Goal: Task Accomplishment & Management: Complete application form

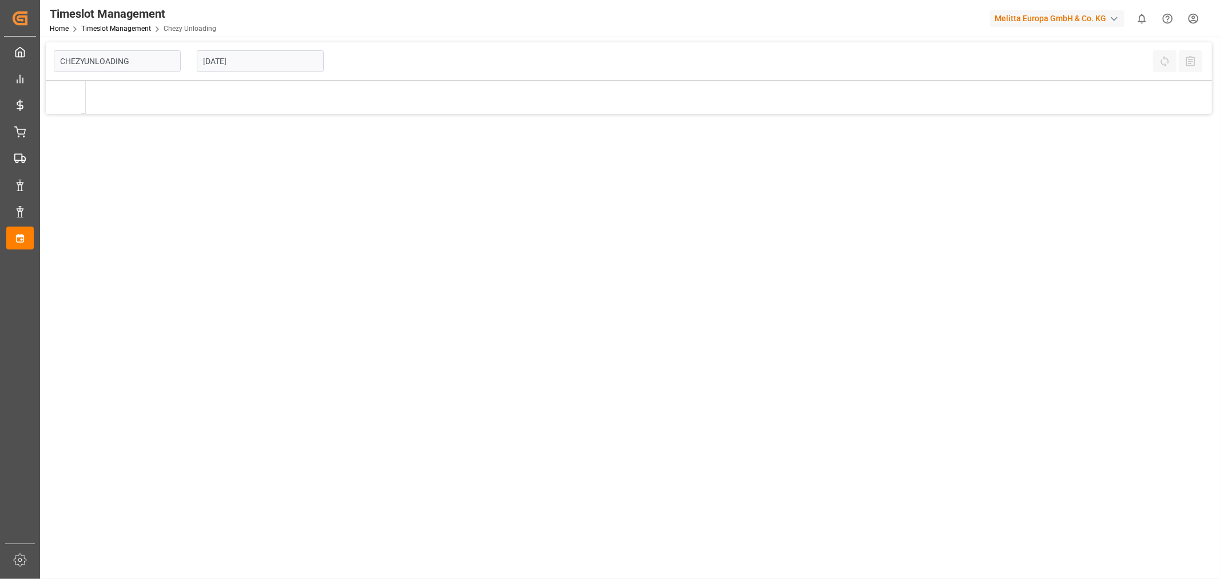
type input "Chezy Unloading"
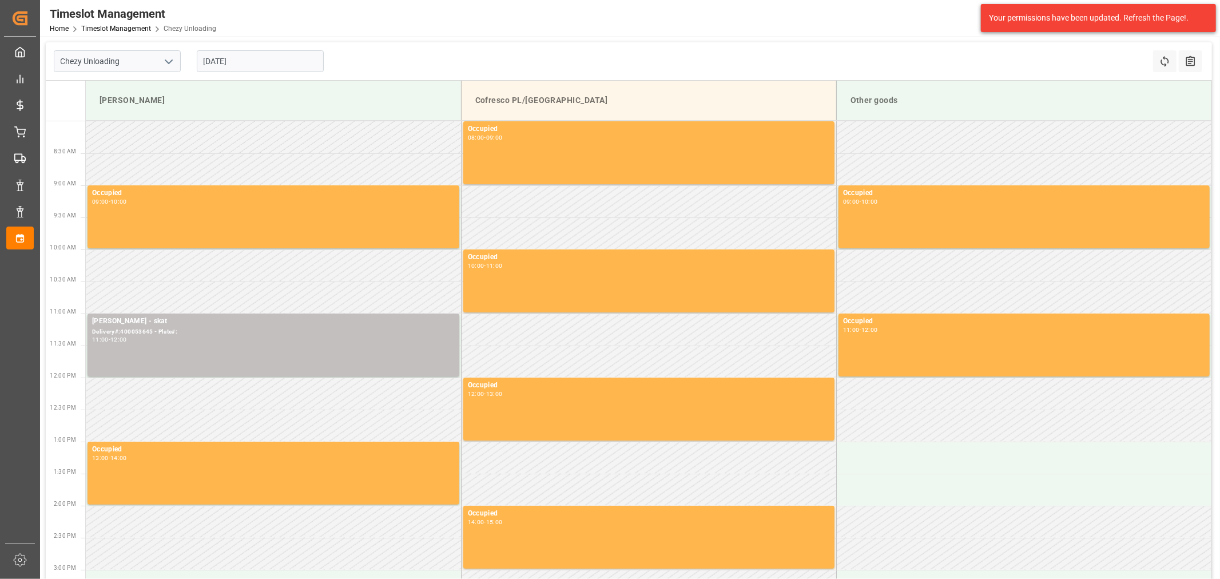
click at [279, 62] on input "[DATE]" at bounding box center [260, 61] width 127 height 22
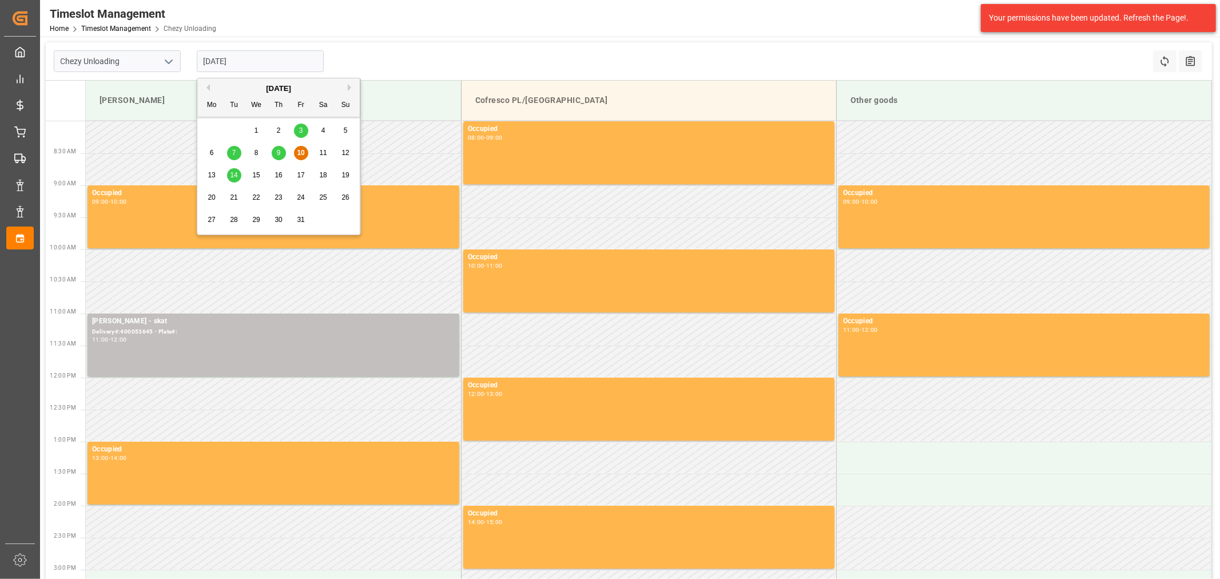
click at [216, 173] on div "13" at bounding box center [212, 176] width 14 height 14
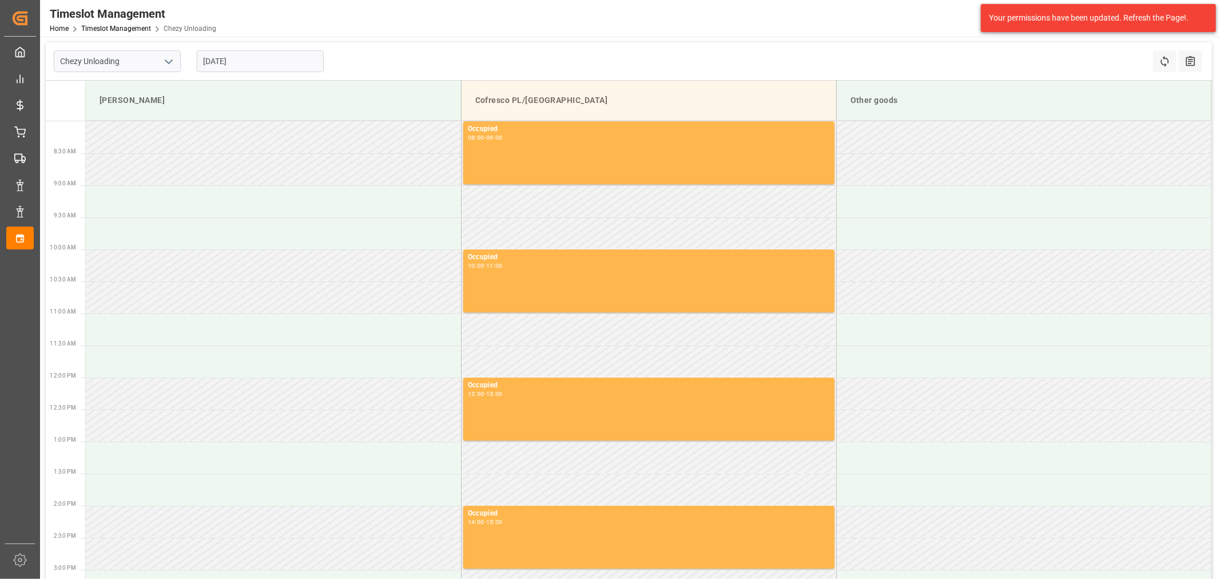
drag, startPoint x: 954, startPoint y: 58, endPoint x: 712, endPoint y: 60, distance: 241.5
click at [712, 60] on div "Chezy Unloading [DATE] Refresh Time Slots All Audits" at bounding box center [629, 61] width 1167 height 38
click at [241, 67] on input "[DATE]" at bounding box center [260, 61] width 127 height 22
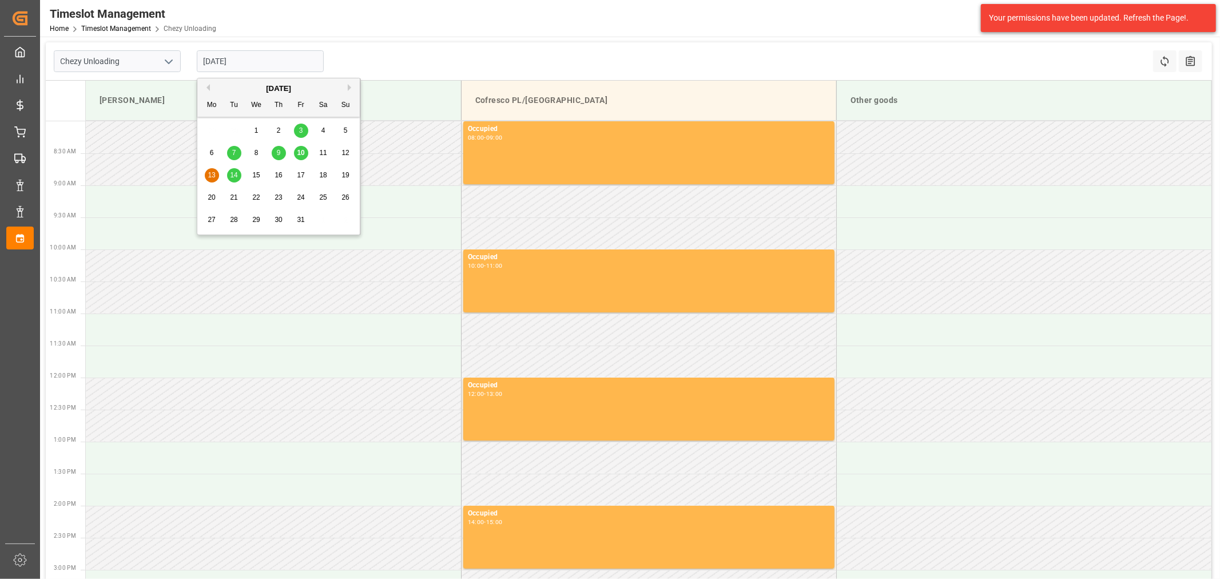
click at [208, 173] on span "13" at bounding box center [211, 175] width 7 height 8
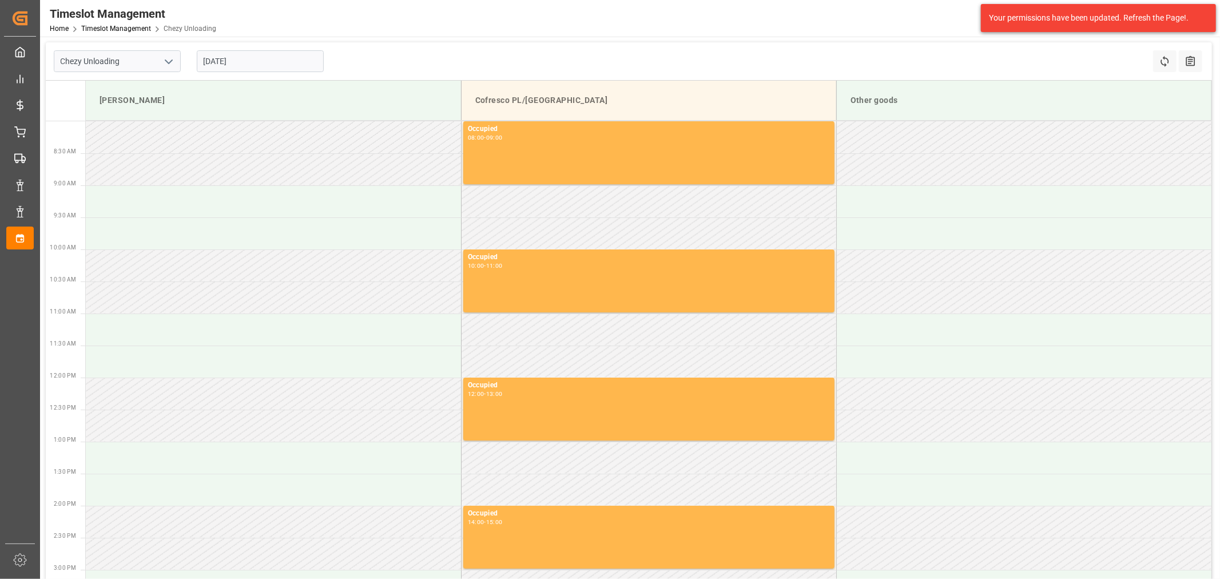
click at [229, 65] on input "[DATE]" at bounding box center [260, 61] width 127 height 22
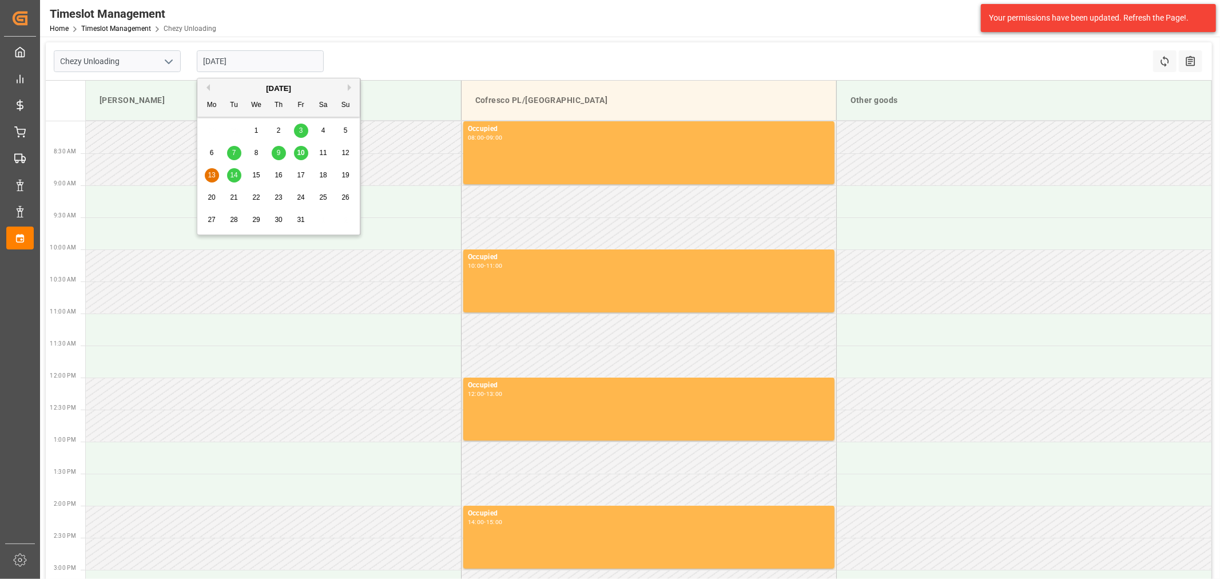
click at [233, 167] on div "13 14 15 16 17 18 19" at bounding box center [279, 175] width 156 height 22
click at [233, 172] on span "14" at bounding box center [233, 175] width 7 height 8
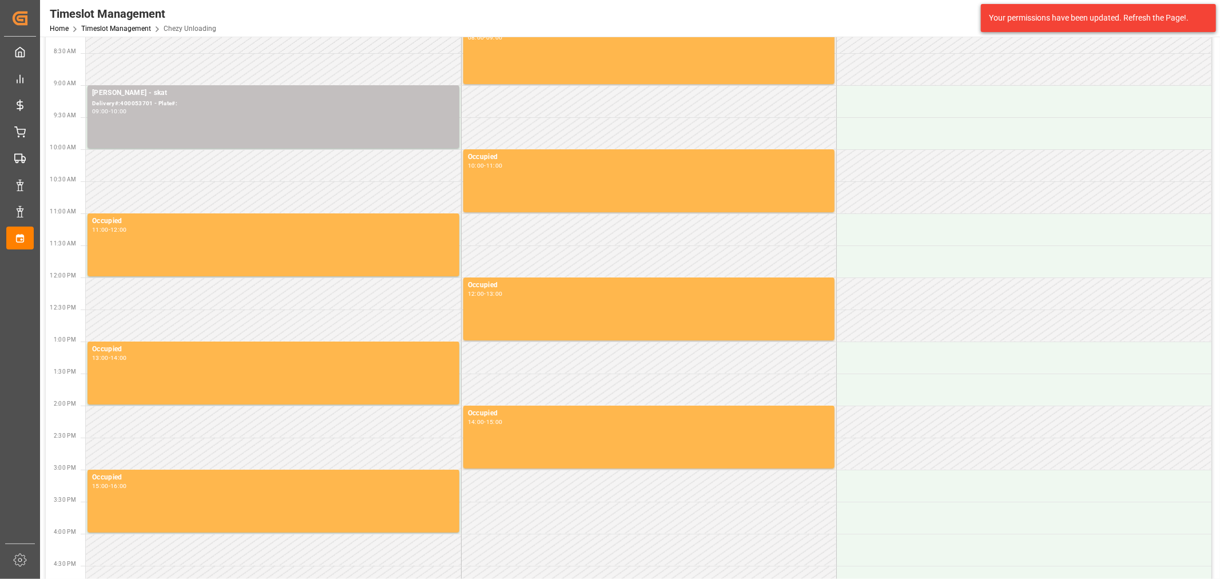
scroll to position [33, 0]
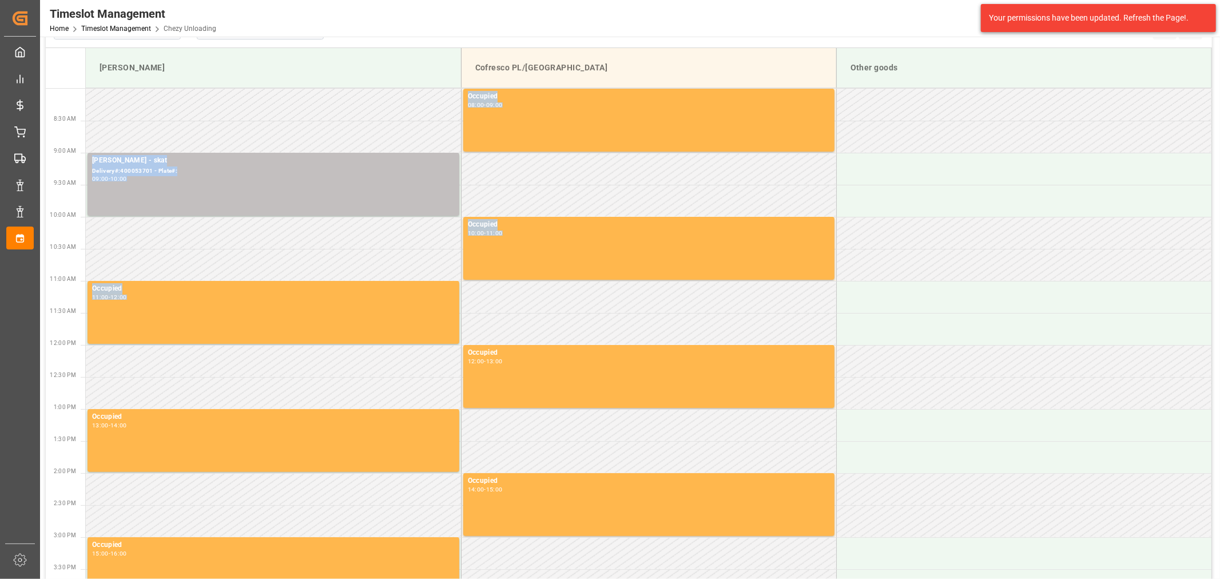
drag, startPoint x: 215, startPoint y: 100, endPoint x: 359, endPoint y: 356, distance: 294.9
click at [359, 356] on tbody "Occupied 08:00 - 09:00 [PERSON_NAME] - skat Delivery#:400053701 - Plate#: 09:00…" at bounding box center [649, 391] width 1126 height 604
drag, startPoint x: 128, startPoint y: 168, endPoint x: 171, endPoint y: 124, distance: 61.1
click at [171, 124] on td at bounding box center [273, 137] width 375 height 32
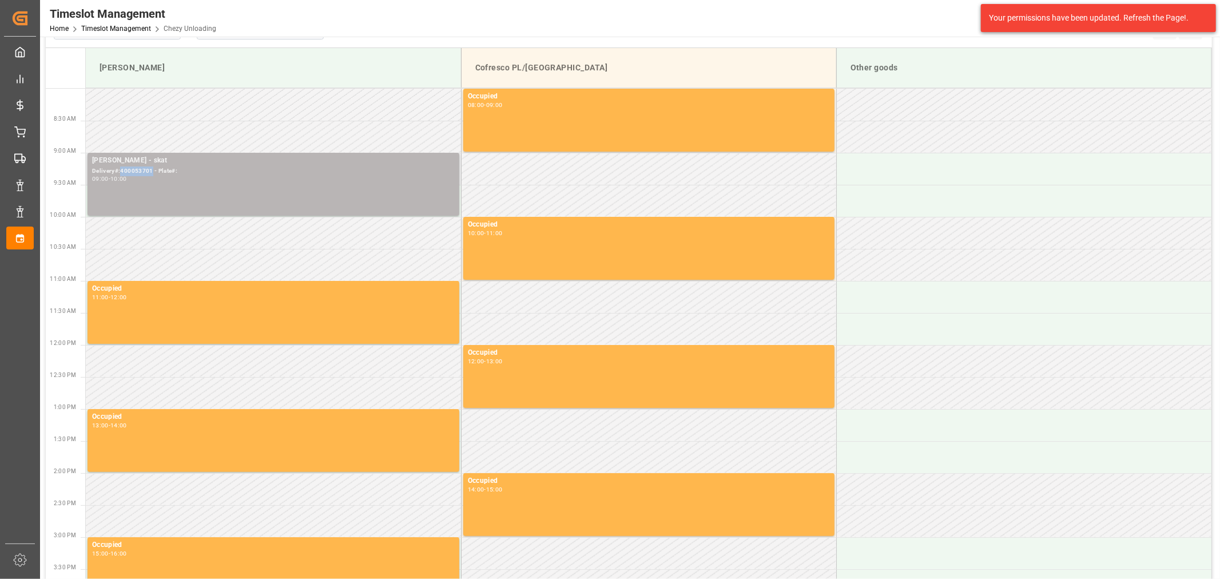
copy div "400053701"
drag, startPoint x: 150, startPoint y: 172, endPoint x: 121, endPoint y: 175, distance: 29.9
click at [121, 175] on div "Delivery#:400053701 - Plate#:" at bounding box center [273, 172] width 363 height 10
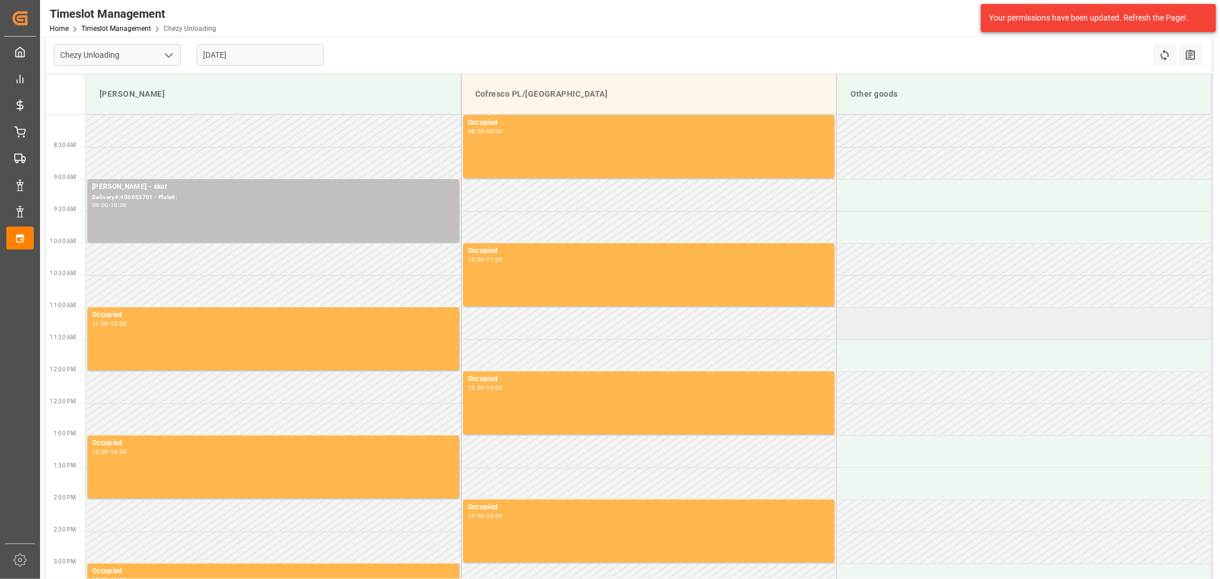
scroll to position [0, 0]
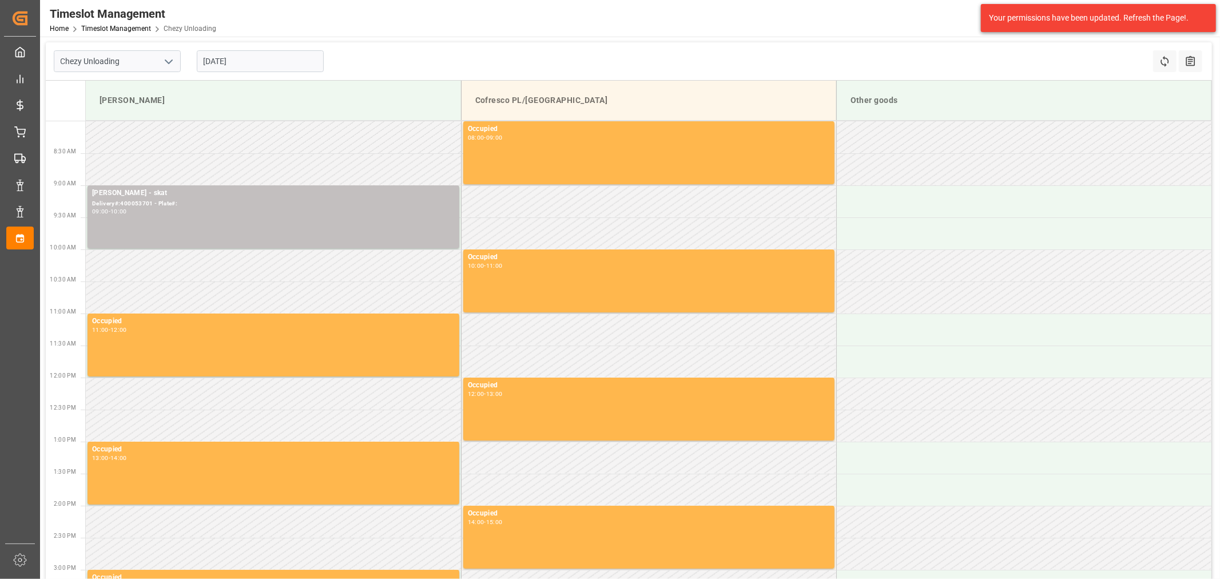
click at [219, 64] on input "[DATE]" at bounding box center [260, 61] width 127 height 22
click at [618, 9] on div "Timeslot Management Home Timeslot Management Chezy Unloading Melitta Europa Gmb…" at bounding box center [626, 18] width 1188 height 37
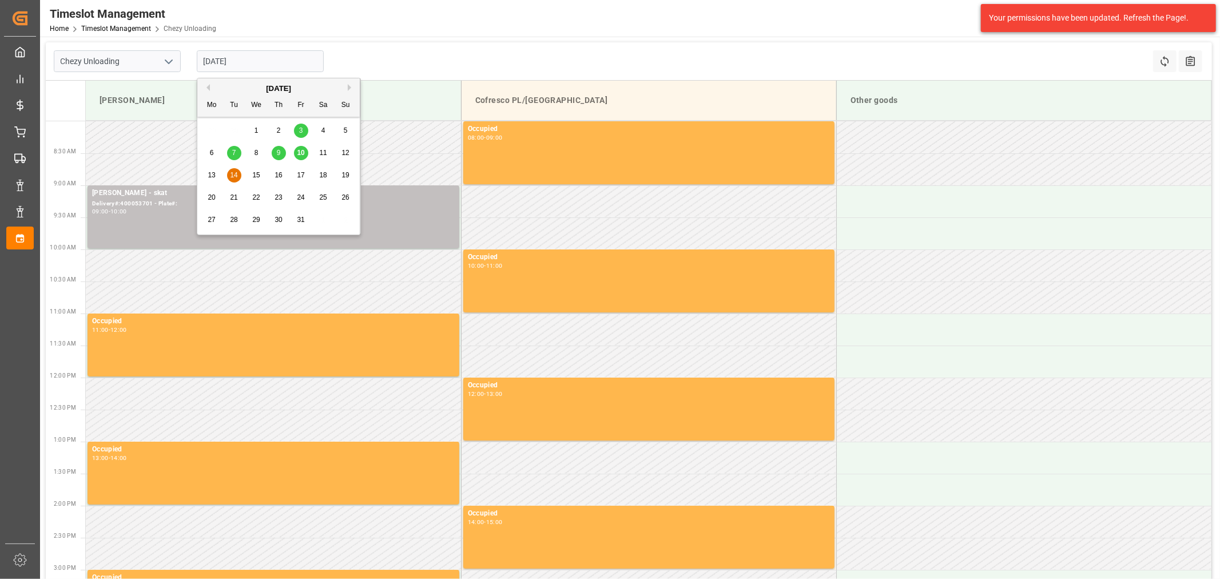
click at [249, 64] on input "[DATE]" at bounding box center [260, 61] width 127 height 22
click at [213, 174] on span "13" at bounding box center [211, 175] width 7 height 8
type input "[DATE]"
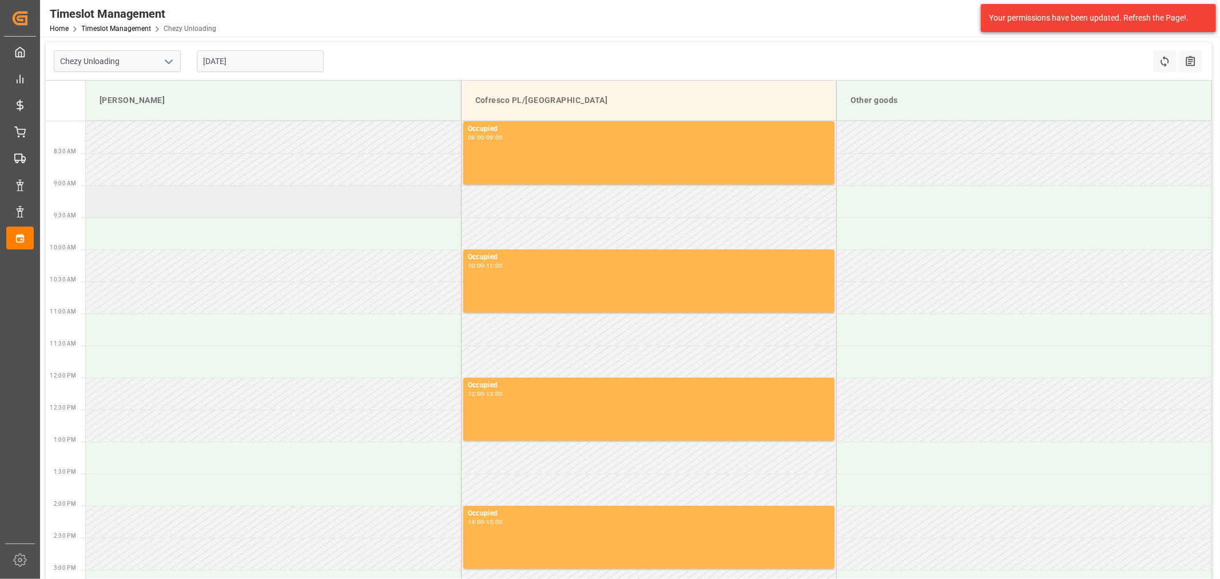
click at [215, 204] on td at bounding box center [273, 201] width 375 height 32
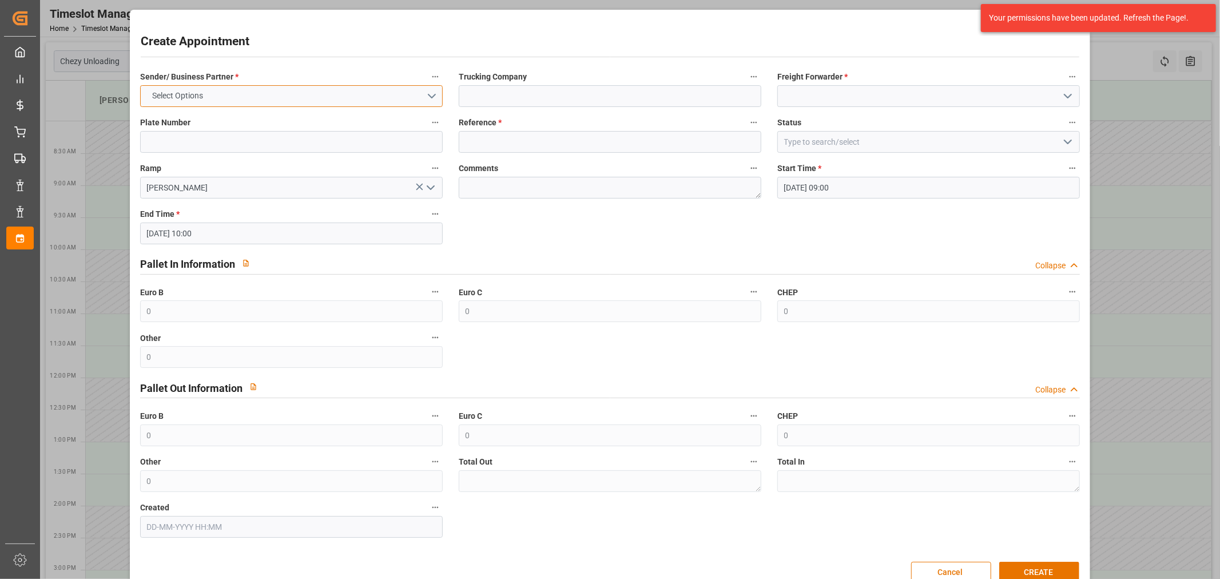
click at [347, 99] on button "Select Options" at bounding box center [291, 96] width 303 height 22
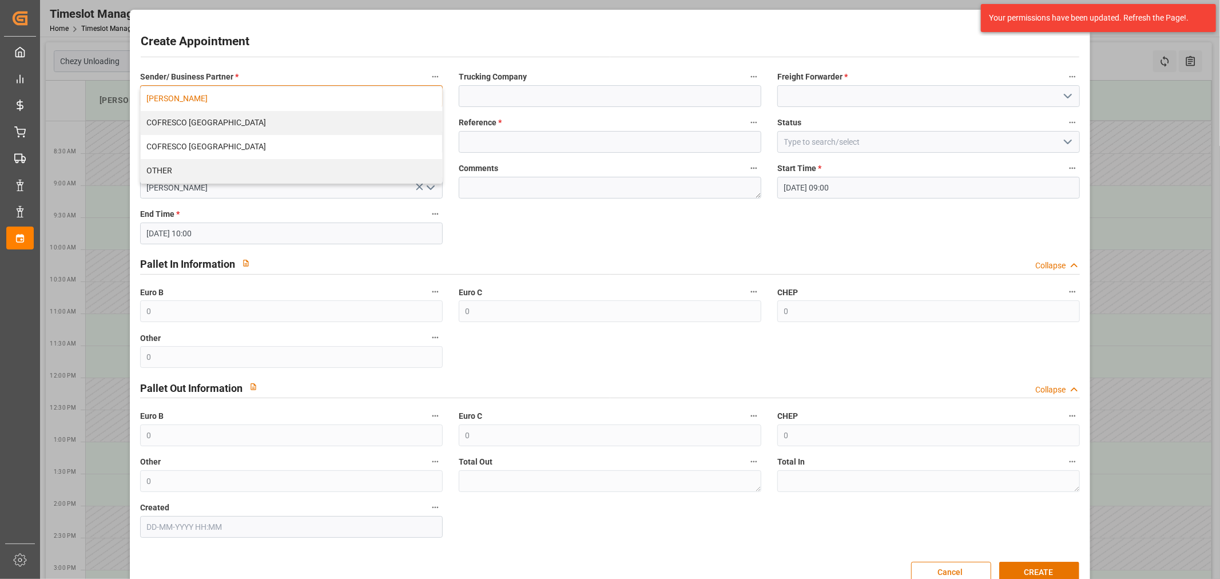
click at [319, 102] on div "[PERSON_NAME]" at bounding box center [292, 99] width 302 height 24
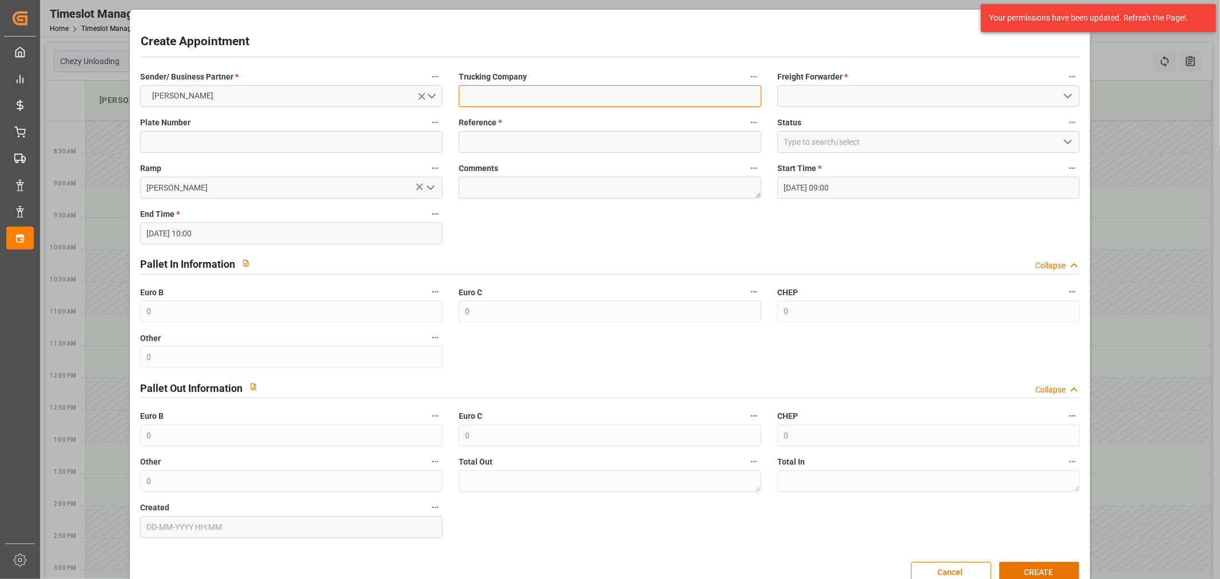
click at [562, 94] on input at bounding box center [610, 96] width 303 height 22
type input "skat"
click at [843, 100] on input at bounding box center [929, 96] width 303 height 22
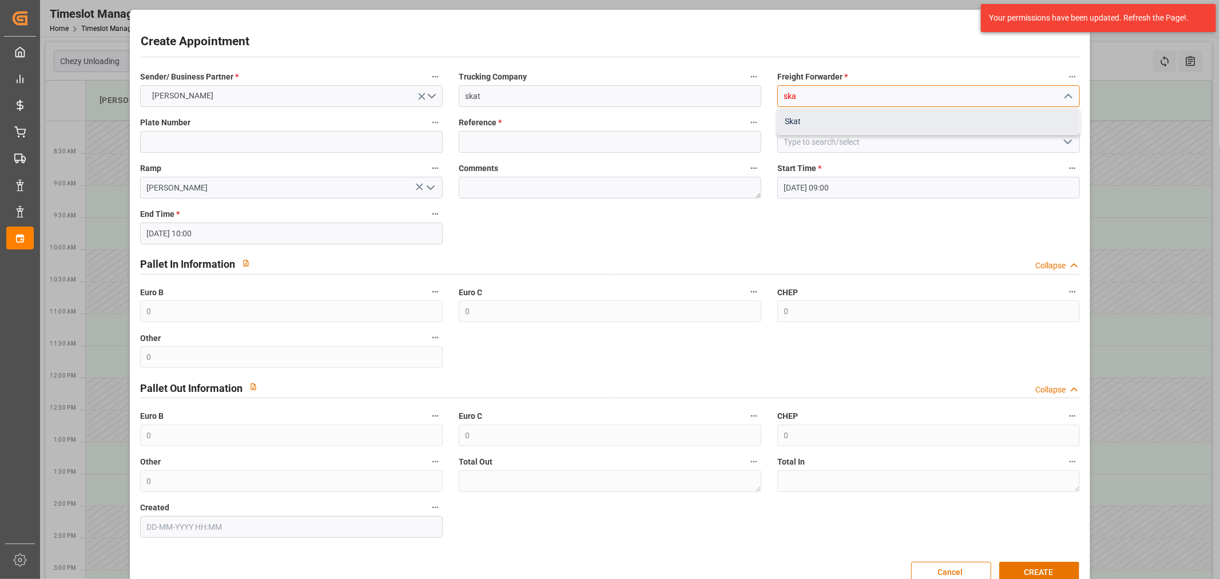
click at [856, 126] on div "Skat" at bounding box center [929, 122] width 302 height 26
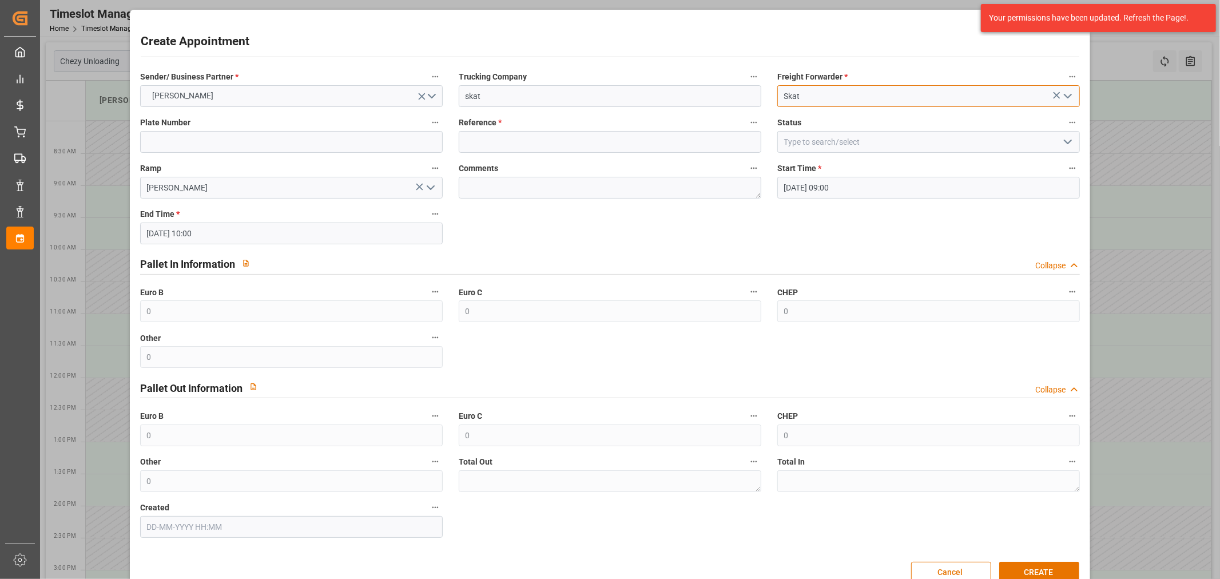
type input "Skat"
click at [269, 141] on input at bounding box center [291, 142] width 303 height 22
click at [535, 141] on input at bounding box center [610, 142] width 303 height 22
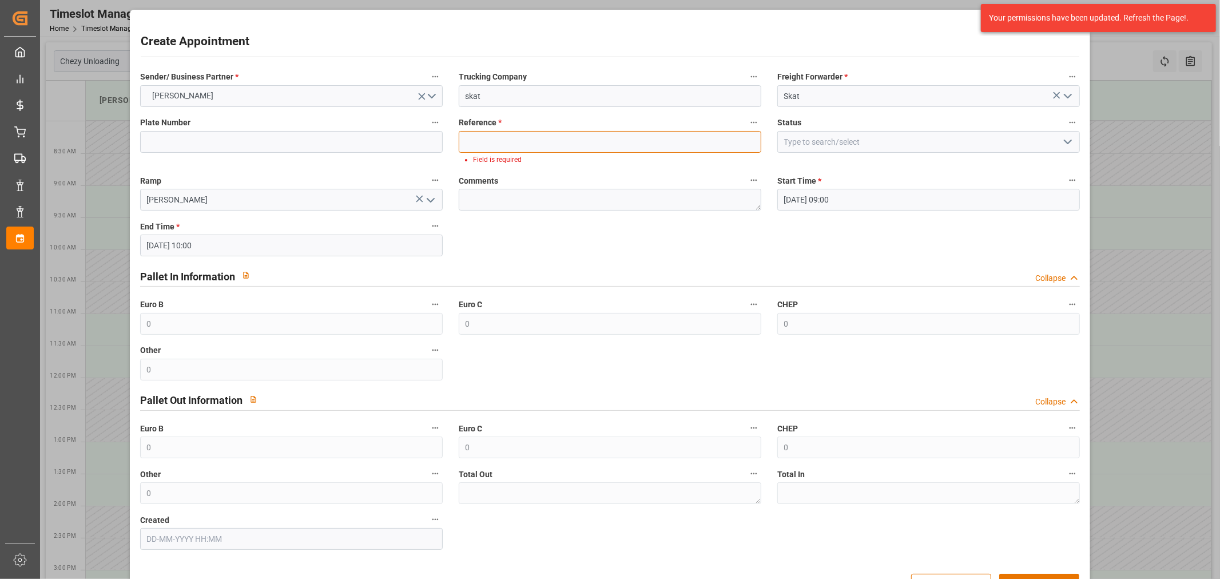
click at [577, 138] on input at bounding box center [610, 142] width 303 height 22
paste input "400053479"
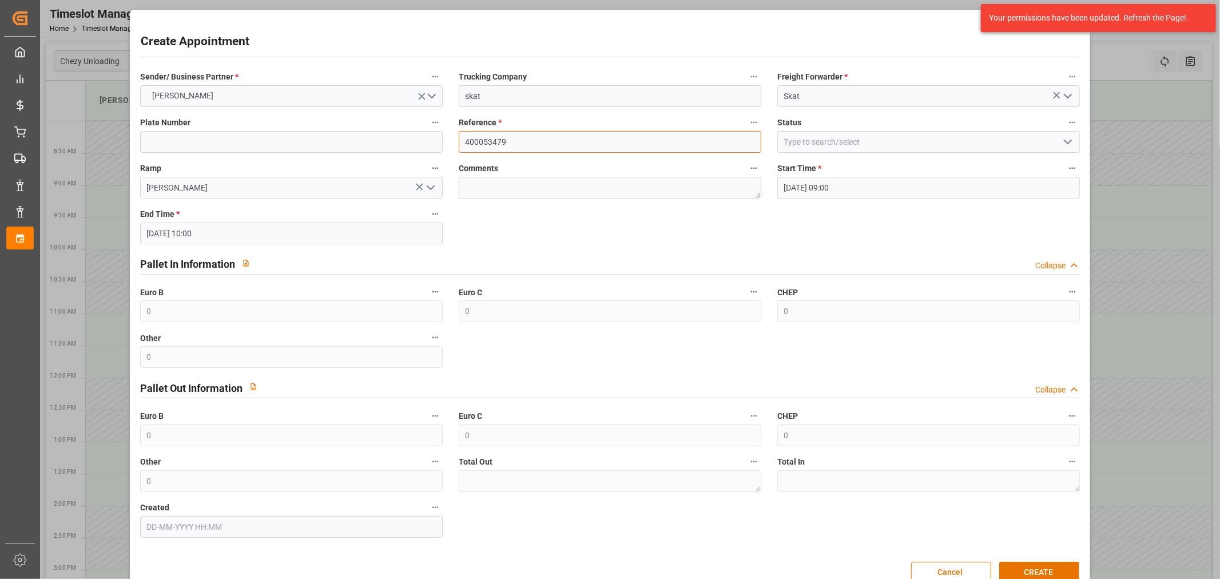
type input "400053479"
click at [354, 149] on input at bounding box center [291, 142] width 303 height 22
click at [186, 128] on span "Plate Number" at bounding box center [165, 123] width 50 height 12
click at [428, 128] on button "Plate Number" at bounding box center [435, 122] width 15 height 15
click at [192, 134] on div at bounding box center [610, 289] width 1220 height 579
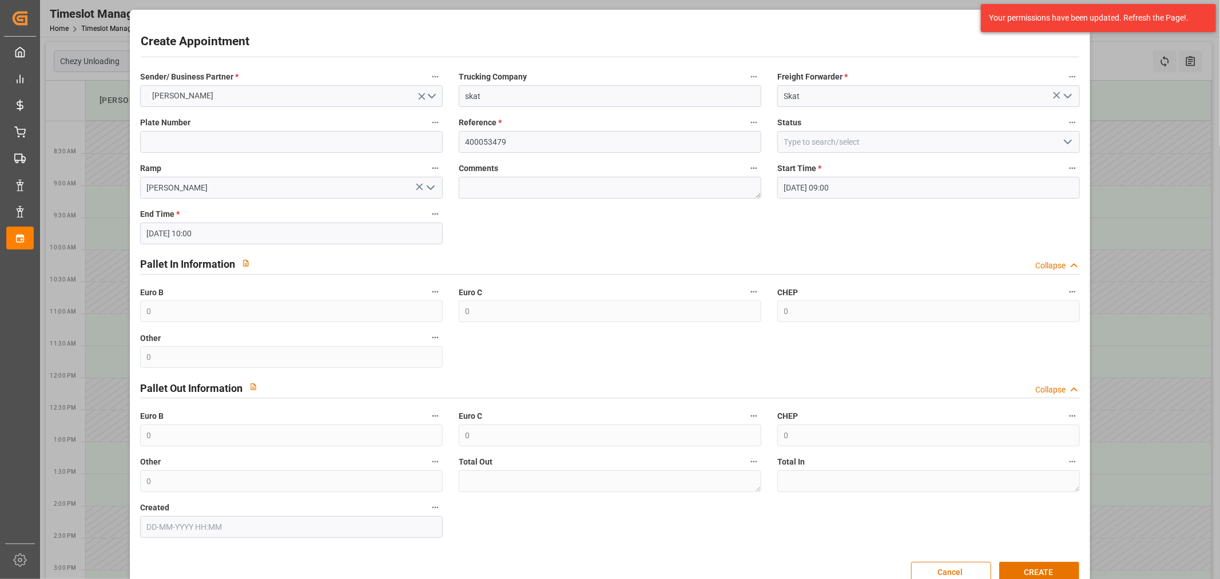
click at [235, 154] on div "Plate Number" at bounding box center [291, 134] width 319 height 46
click at [252, 148] on input at bounding box center [291, 142] width 303 height 22
paste input "WND9982A"
click at [250, 134] on input "WND9982A/" at bounding box center [291, 142] width 303 height 22
paste input "WND50H5"
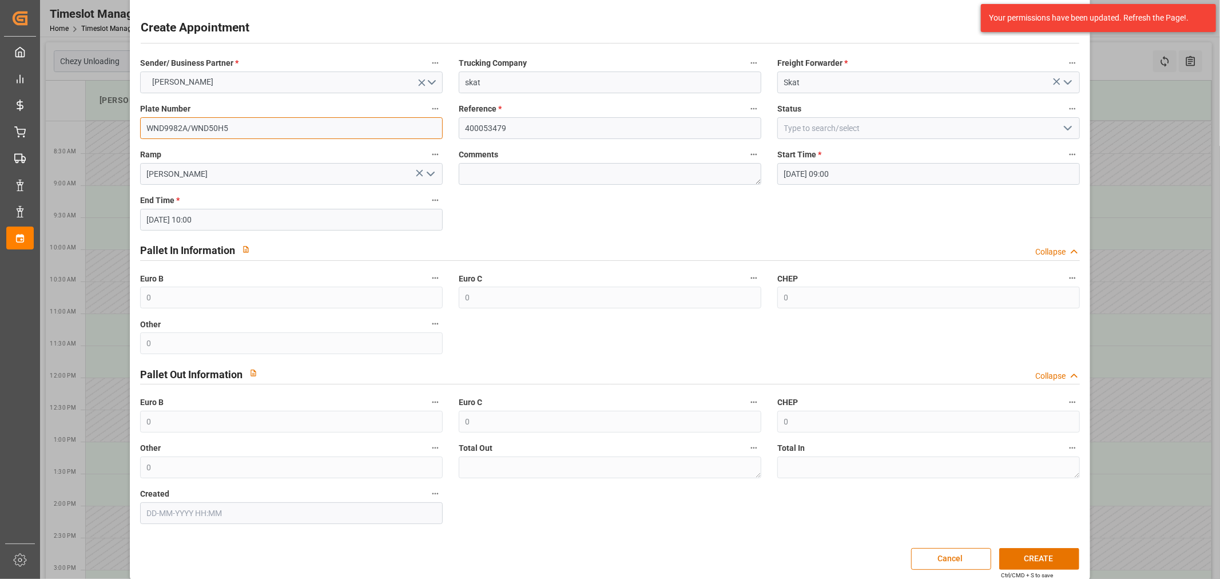
scroll to position [25, 0]
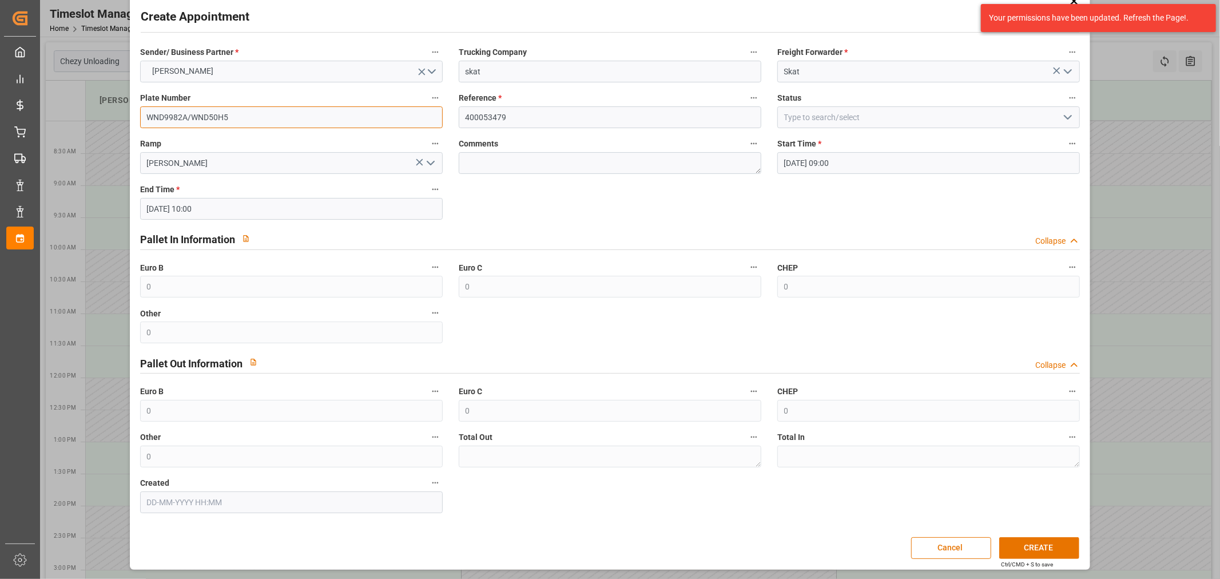
type input "WND9982A/WND50H5"
click at [952, 113] on input at bounding box center [929, 117] width 303 height 22
click at [1065, 111] on icon "open menu" at bounding box center [1068, 117] width 14 height 14
click at [1064, 111] on icon "close menu" at bounding box center [1068, 117] width 14 height 14
click at [693, 202] on div "Sender/ Business Partner * [PERSON_NAME] Trucking Company skat Freight Forwarde…" at bounding box center [610, 279] width 957 height 477
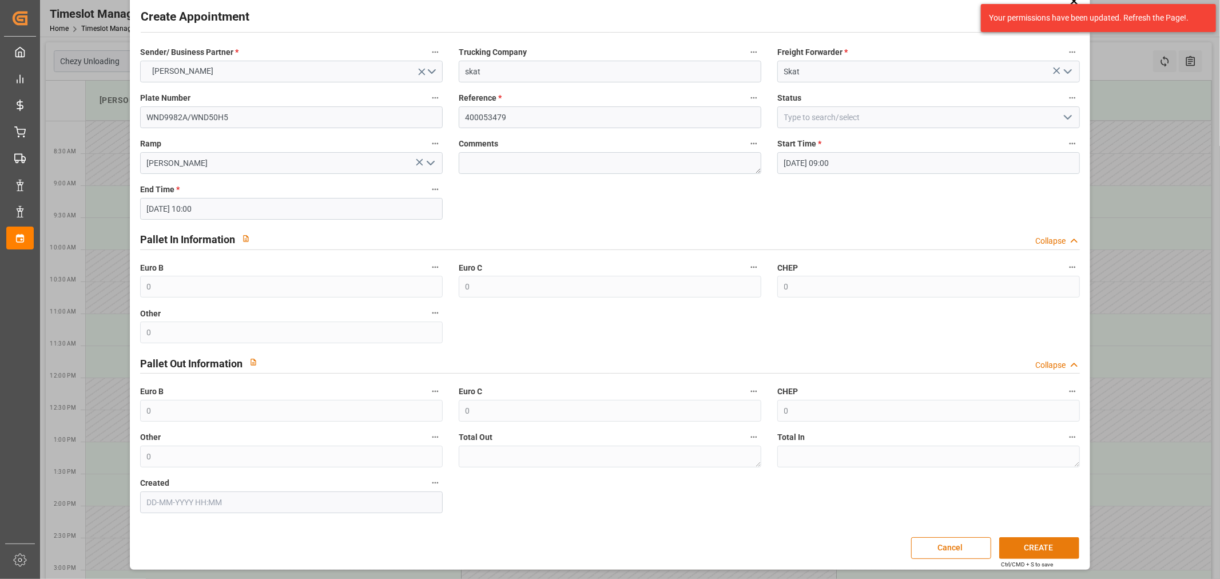
click at [1059, 550] on button "CREATE" at bounding box center [1040, 548] width 80 height 22
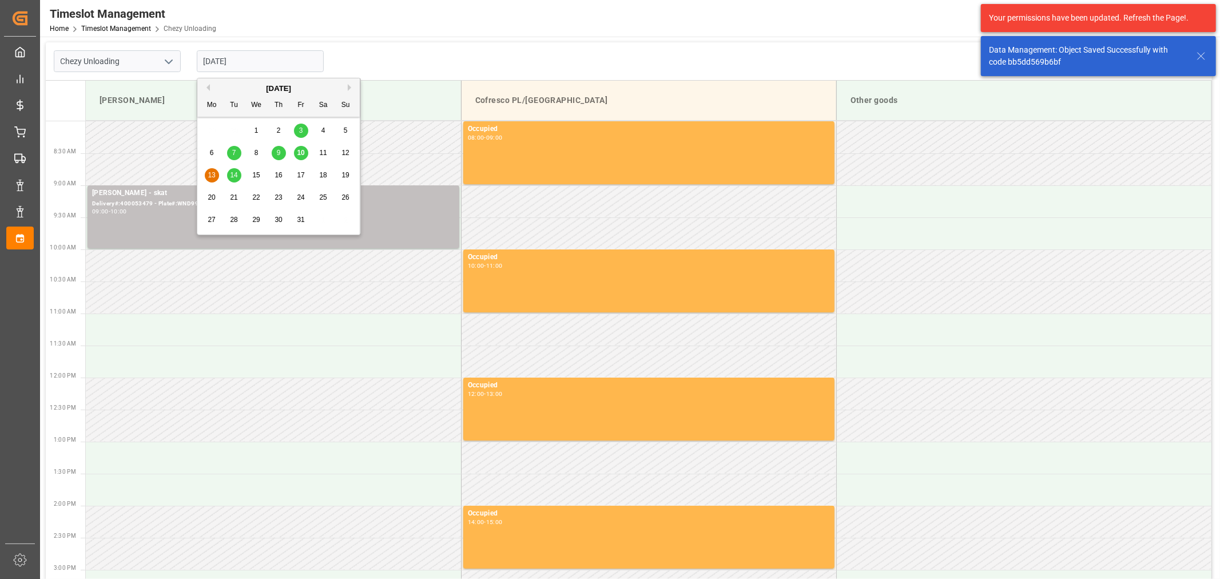
click at [240, 58] on input "[DATE]" at bounding box center [260, 61] width 127 height 22
click at [231, 174] on span "14" at bounding box center [233, 175] width 7 height 8
type input "[DATE]"
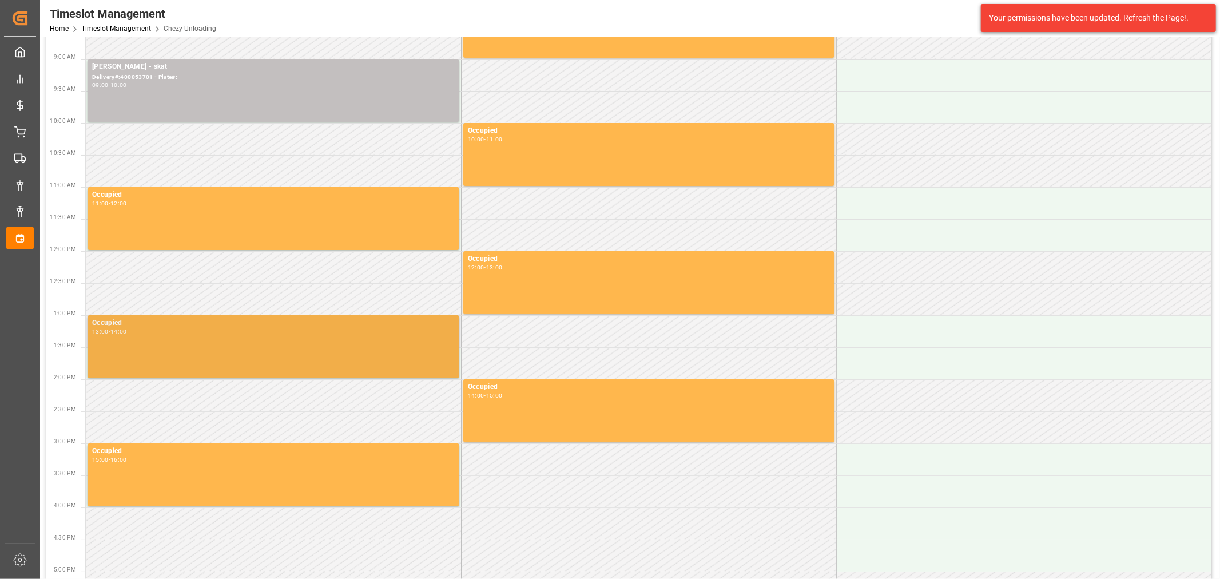
scroll to position [0, 0]
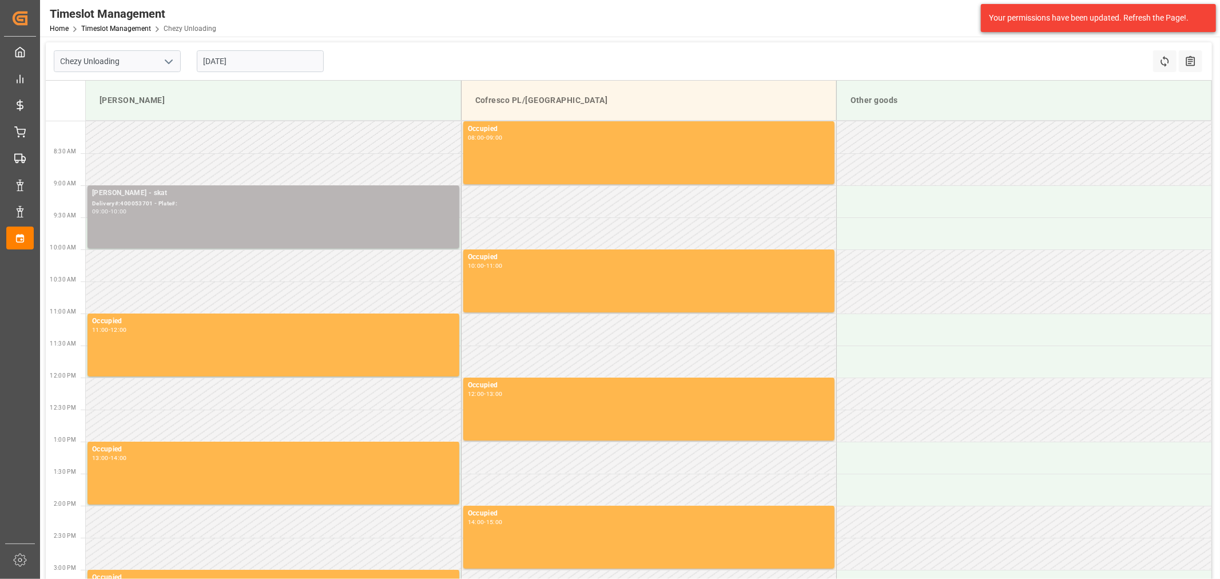
click at [168, 220] on div "[PERSON_NAME] - skat Delivery#:400053701 - Plate#: 09:00 - 10:00" at bounding box center [273, 217] width 363 height 58
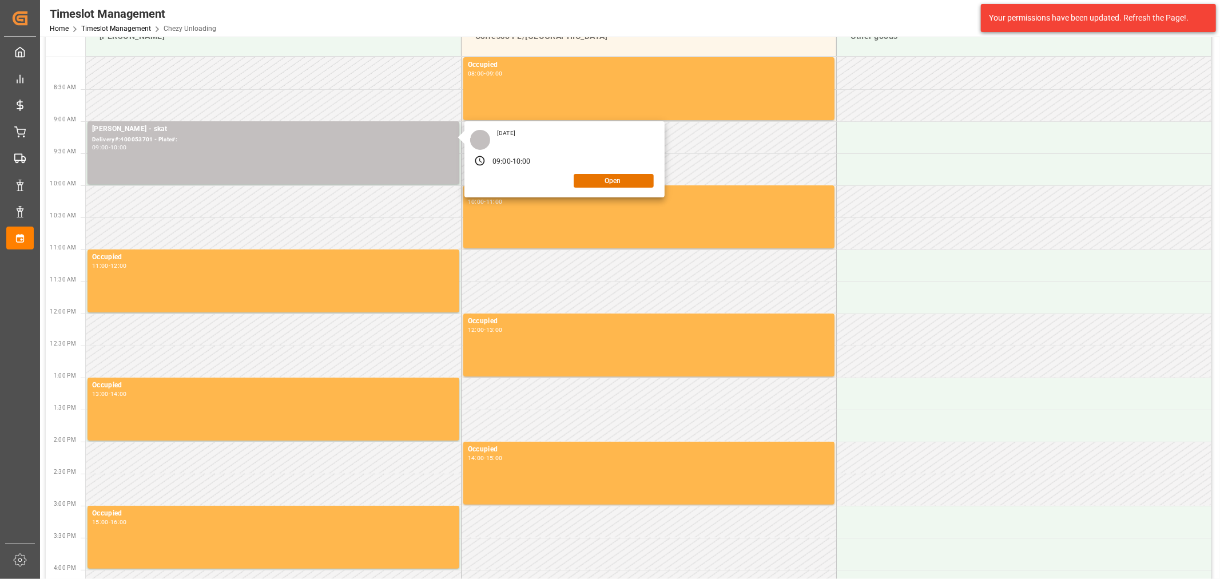
scroll to position [33, 0]
